Goal: Navigation & Orientation: Find specific page/section

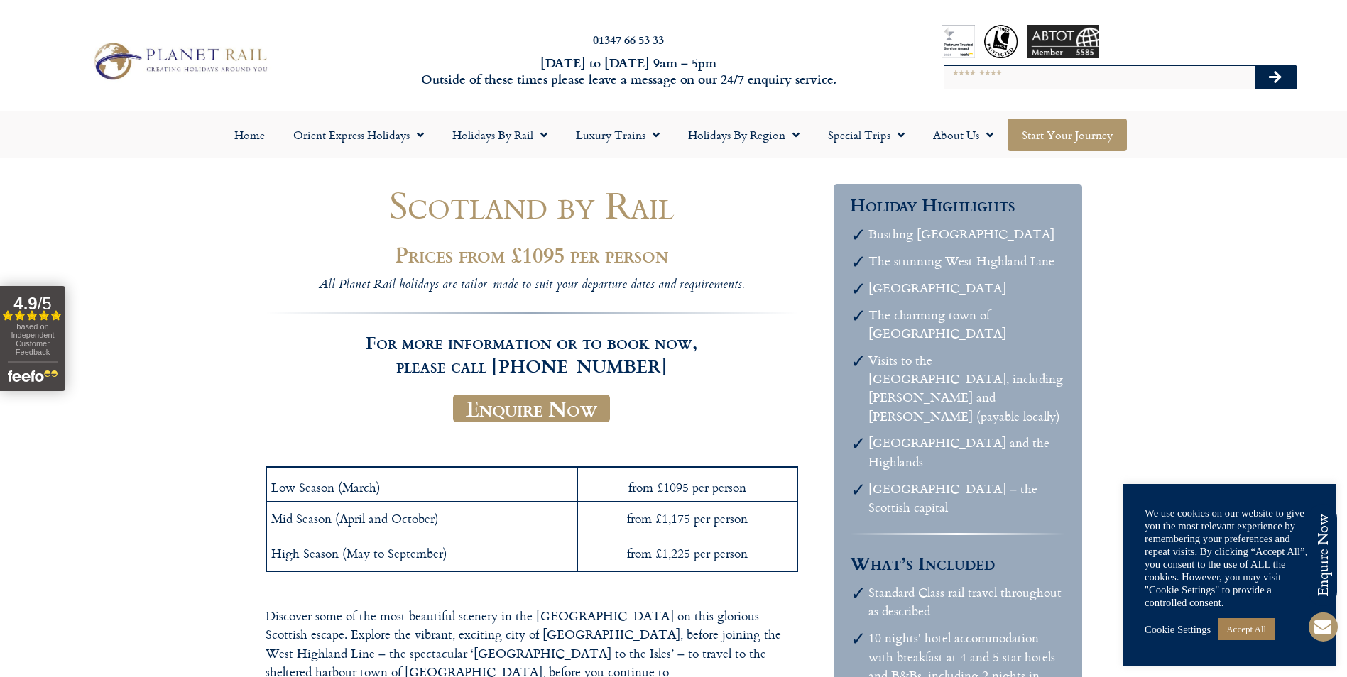
click at [1086, 134] on link "Start your Journey" at bounding box center [1067, 135] width 119 height 33
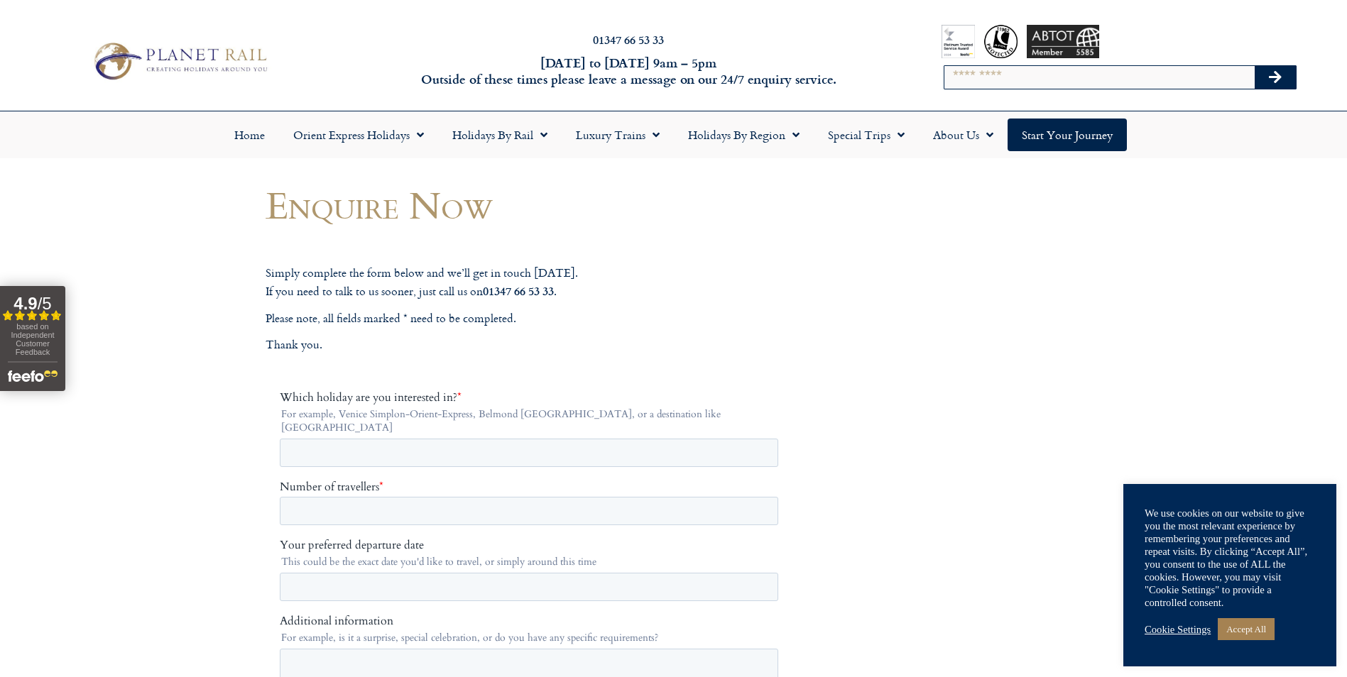
click at [360, 87] on div "01347 66 53 33 [DATE] to [DATE] 9am – 5pm Outside of these times please leave a…" at bounding box center [628, 61] width 539 height 61
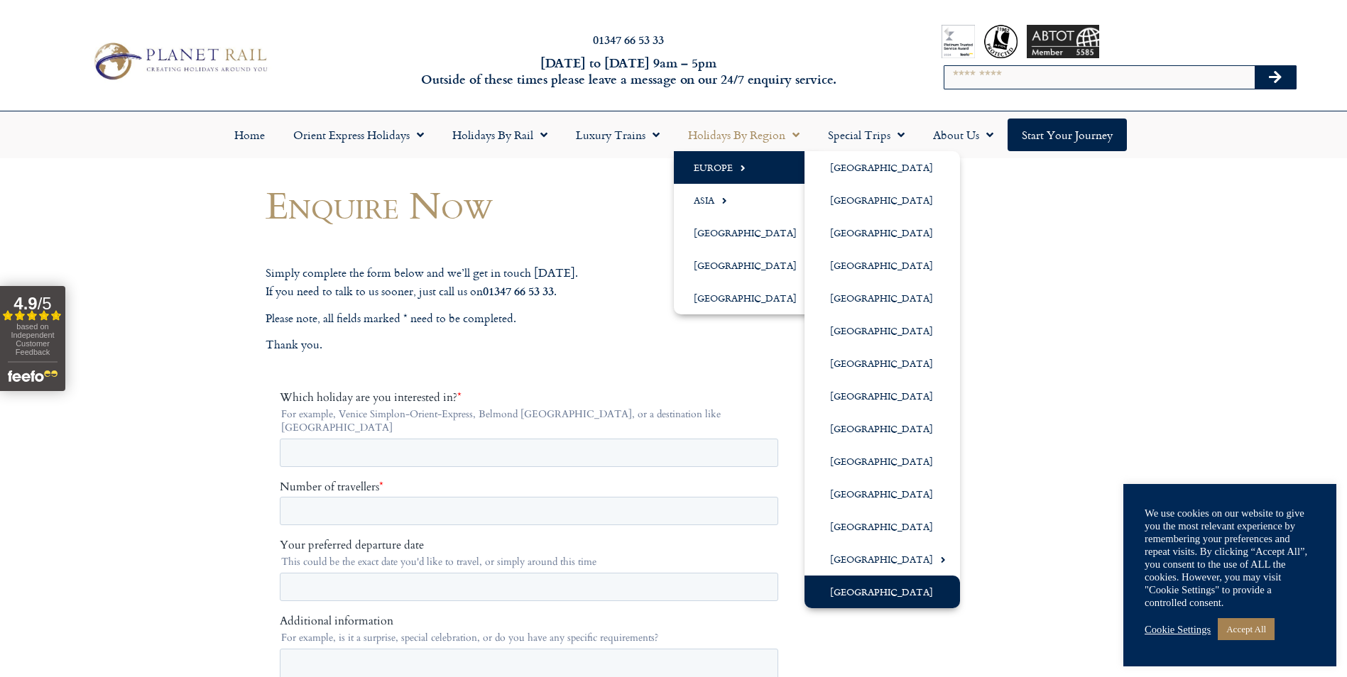
click at [881, 591] on link "[GEOGRAPHIC_DATA]" at bounding box center [883, 592] width 156 height 33
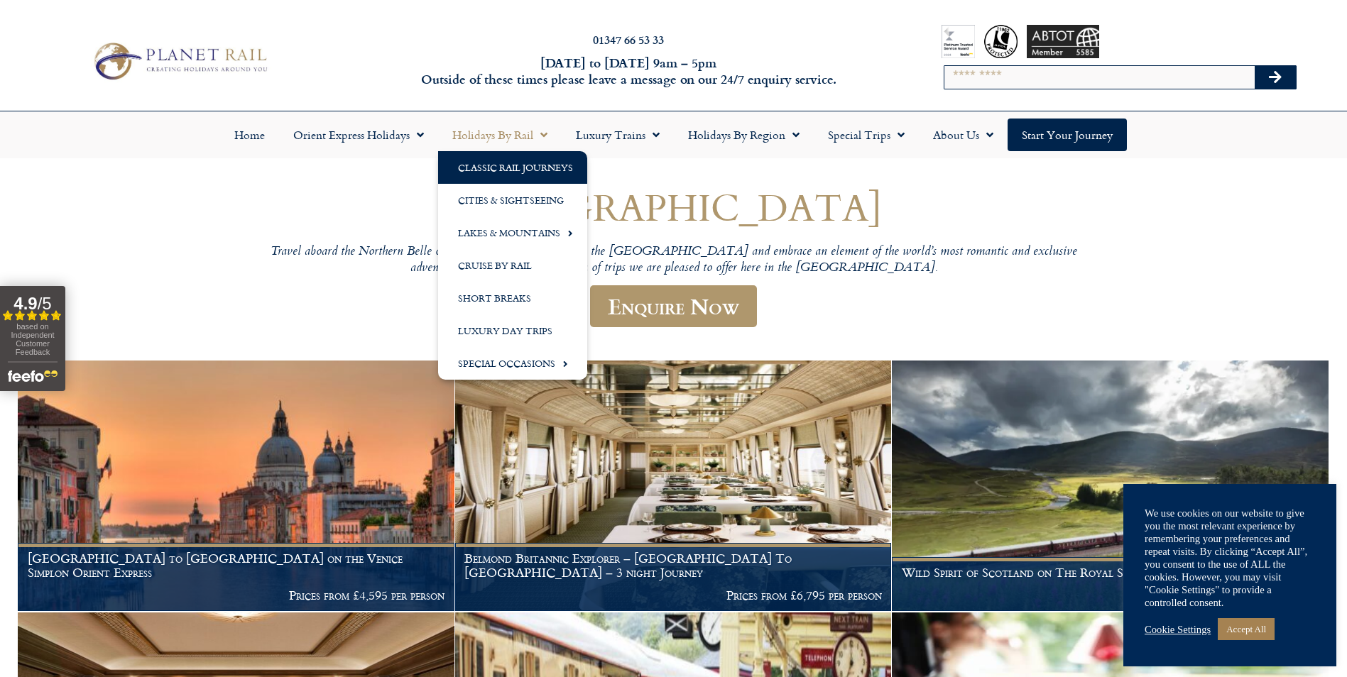
click at [551, 164] on link "Classic Rail Journeys" at bounding box center [512, 167] width 149 height 33
